Goal: Check status: Check status

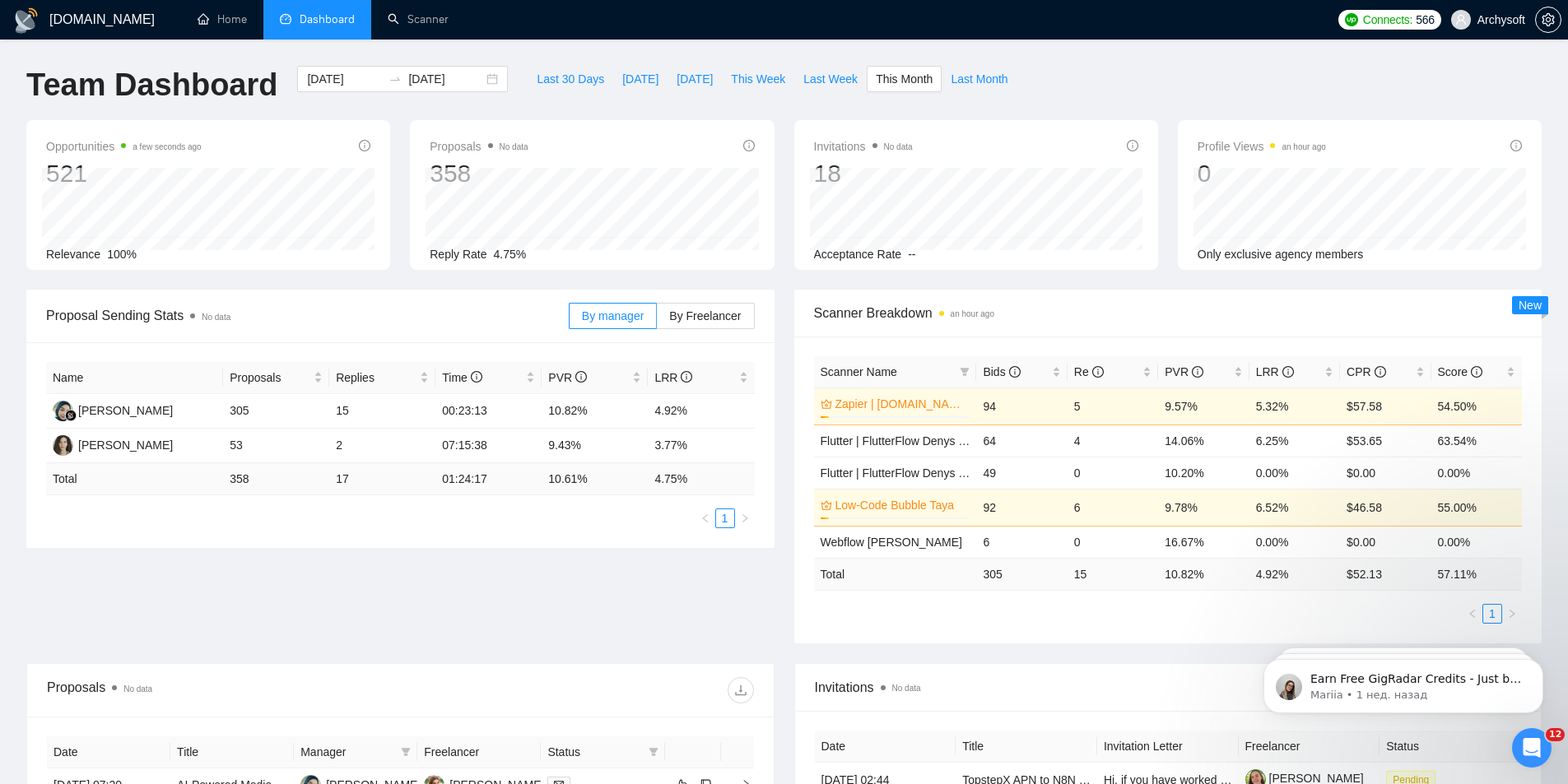
click at [469, 621] on div "Proposal Sending Stats No data By manager By Freelancer Name Proposals Replies …" at bounding box center [784, 477] width 1535 height 374
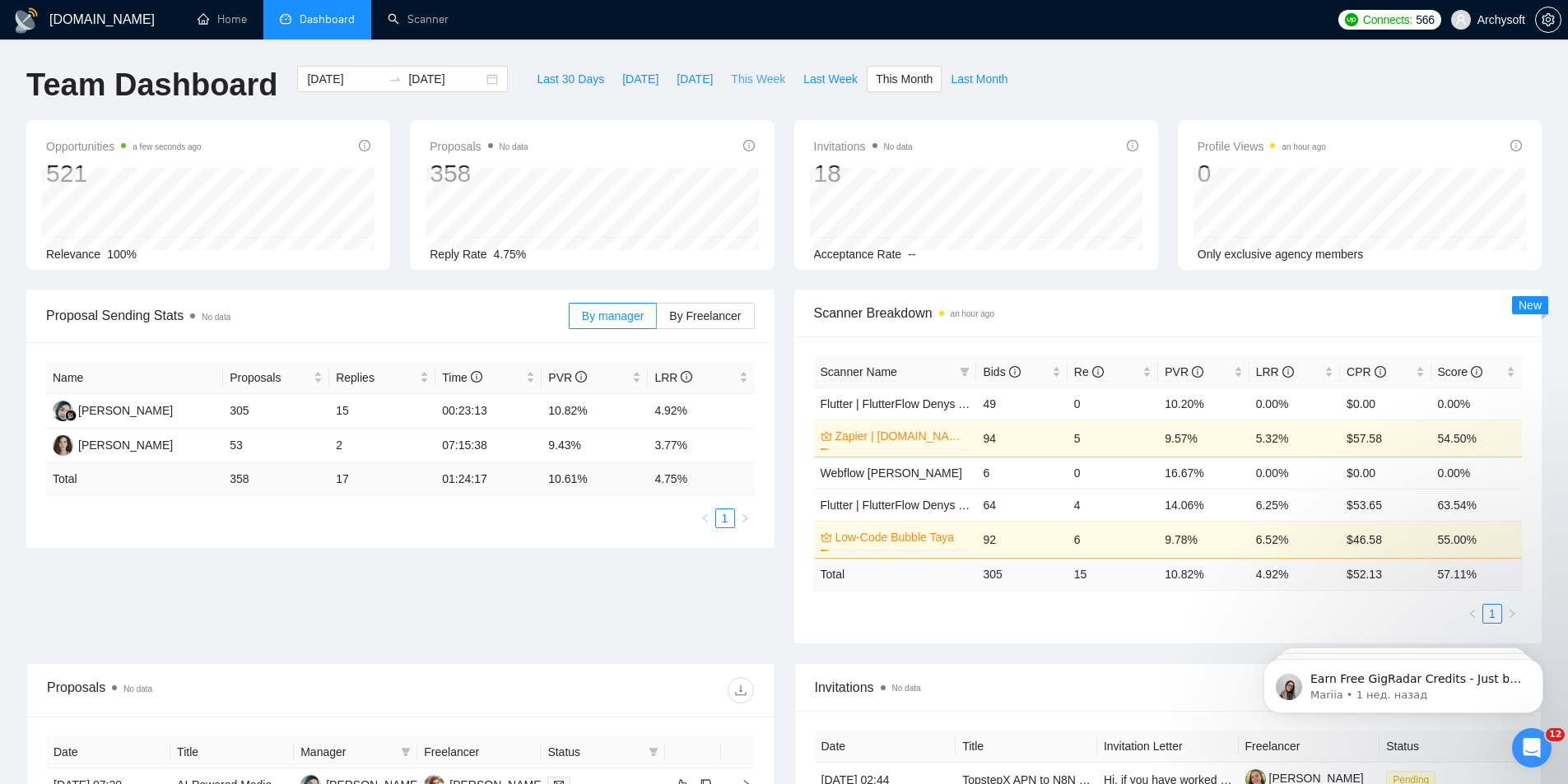
click at [732, 81] on span "This Week" at bounding box center [758, 79] width 54 height 18
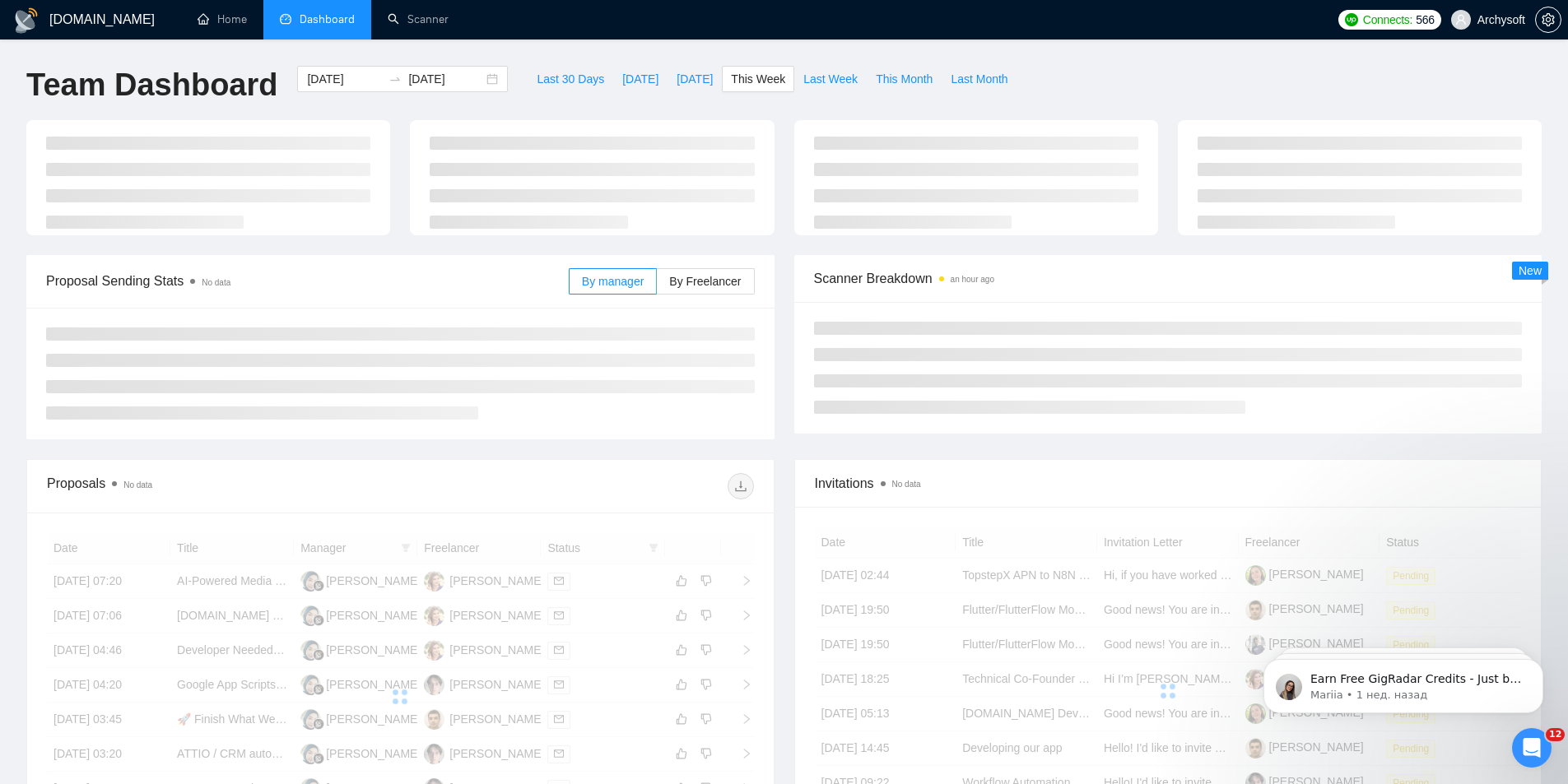
type input "[DATE]"
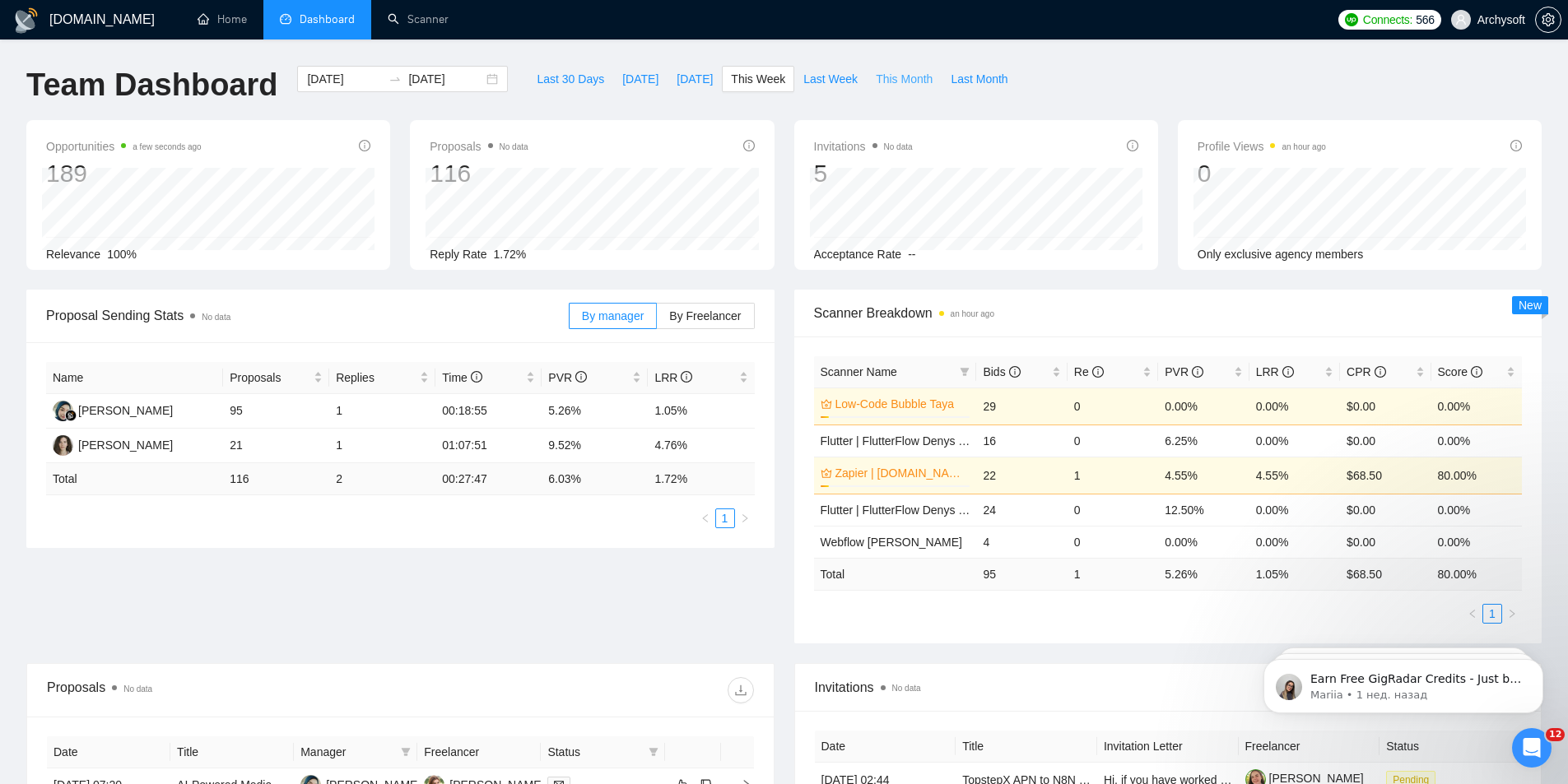
click at [877, 81] on span "This Month" at bounding box center [904, 79] width 57 height 18
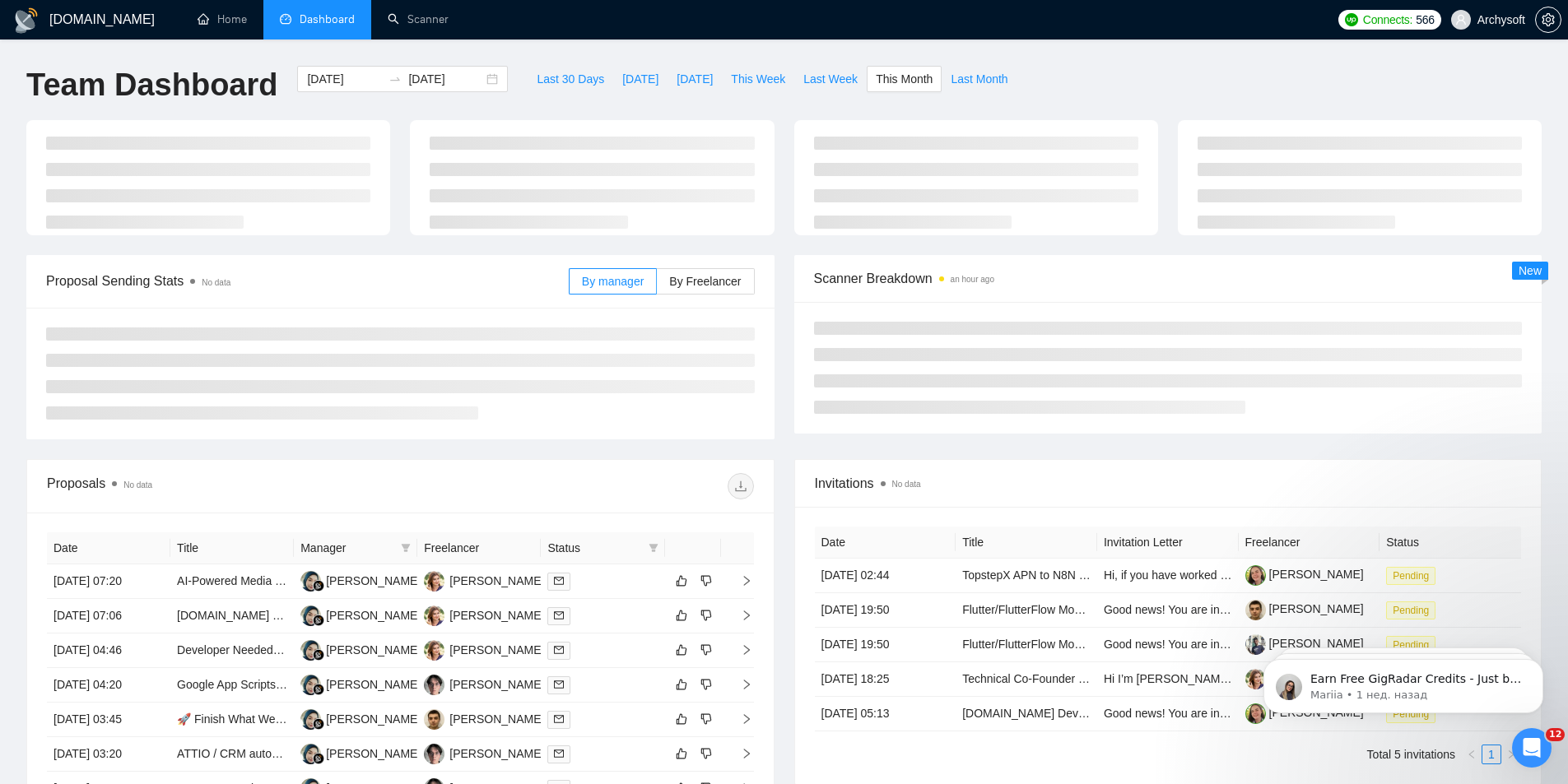
type input "[DATE]"
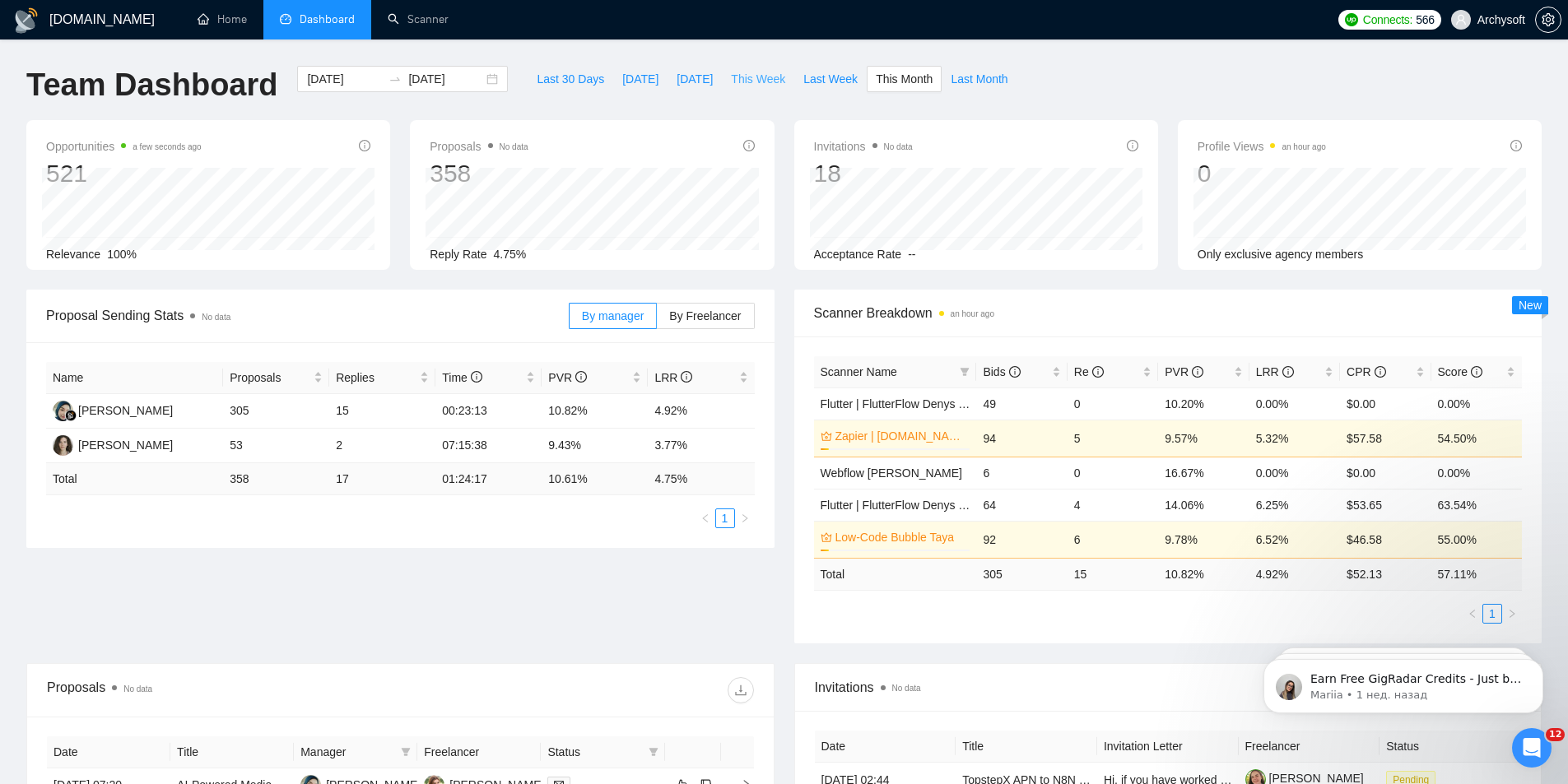
click at [751, 77] on span "This Week" at bounding box center [758, 79] width 54 height 18
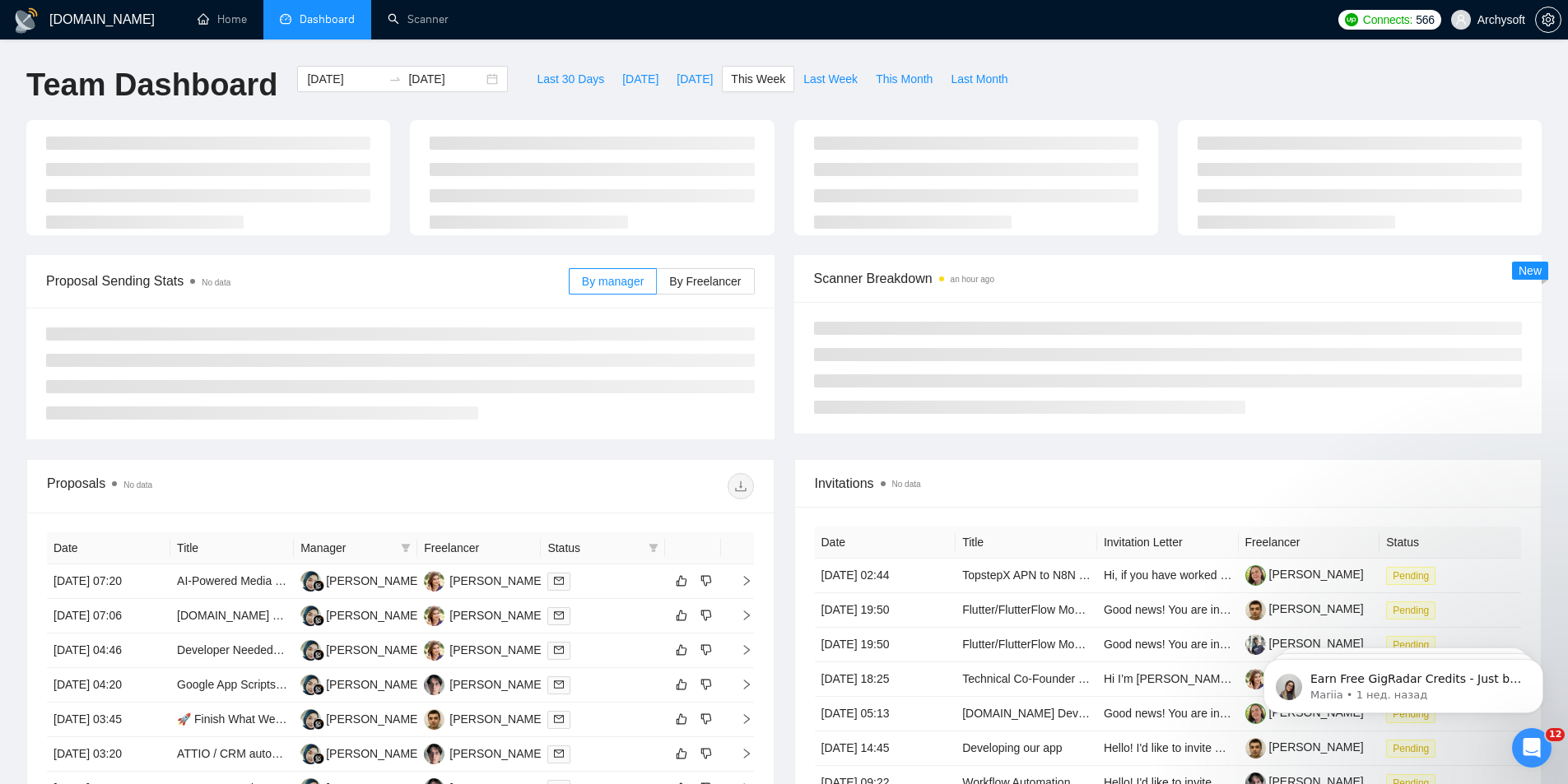
type input "[DATE]"
